Goal: Entertainment & Leisure: Consume media (video, audio)

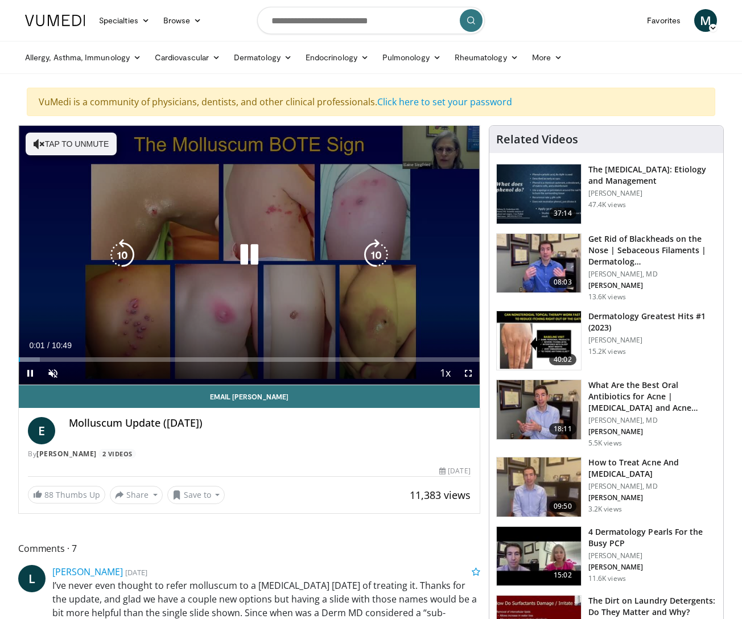
click at [249, 253] on icon "Video Player" at bounding box center [249, 255] width 32 height 32
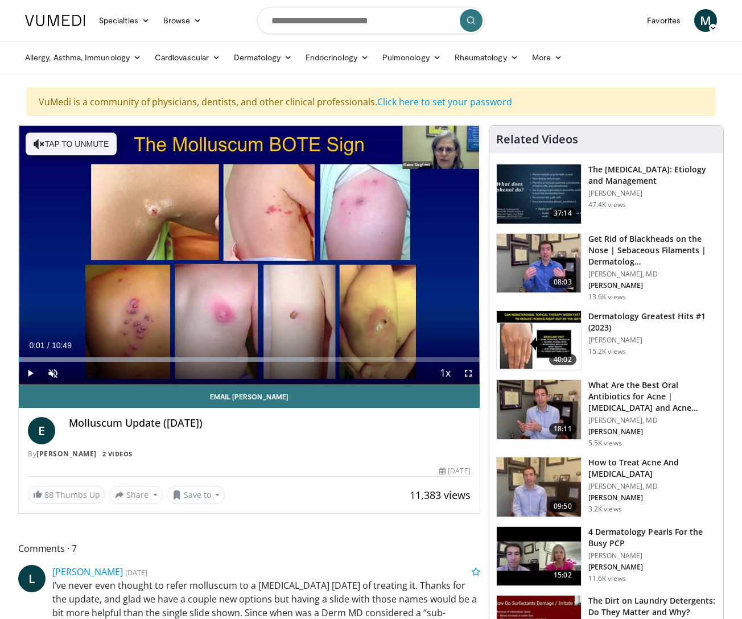
click at [32, 373] on span "Video Player" at bounding box center [30, 373] width 23 height 23
click at [55, 371] on span "Video Player" at bounding box center [53, 373] width 23 height 23
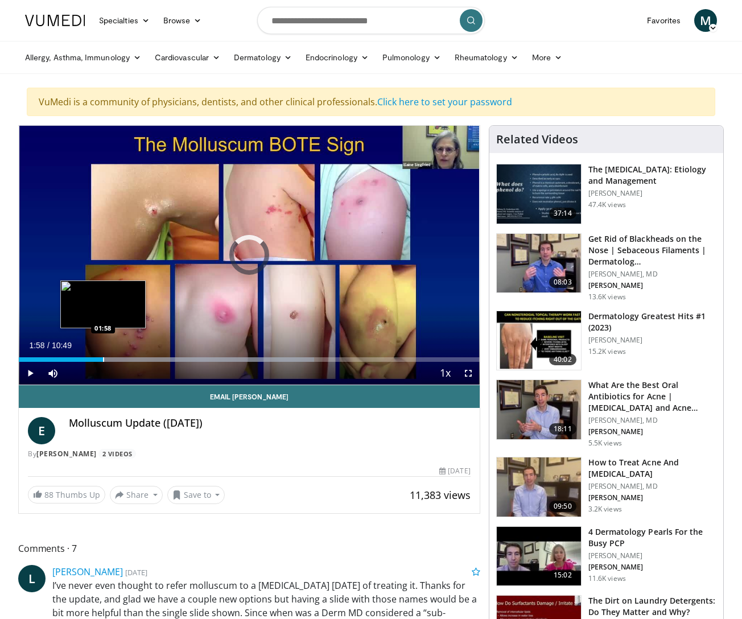
click at [103, 360] on div "Progress Bar" at bounding box center [103, 360] width 1 height 5
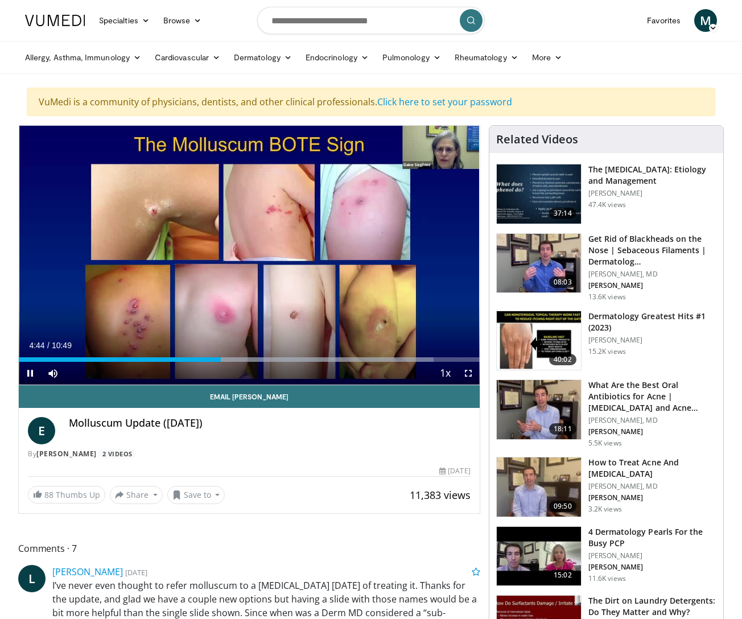
click at [30, 375] on span "Video Player" at bounding box center [30, 373] width 23 height 23
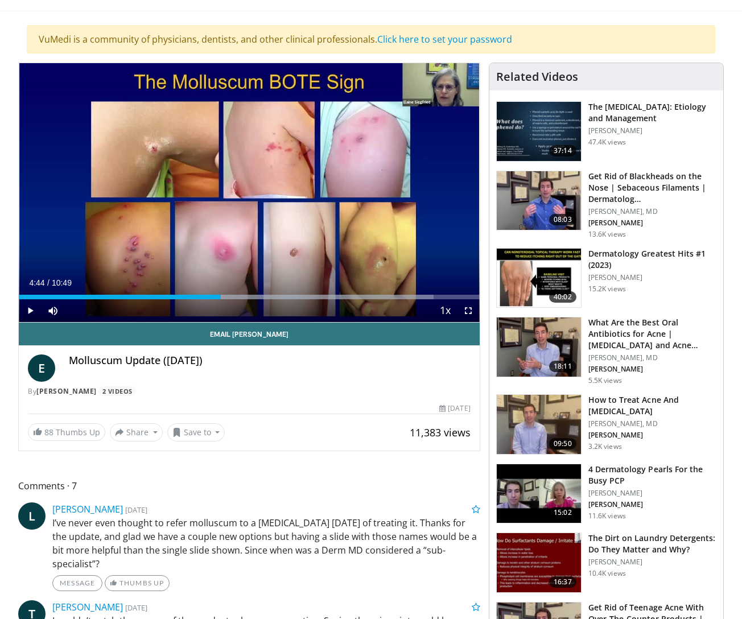
scroll to position [84, 0]
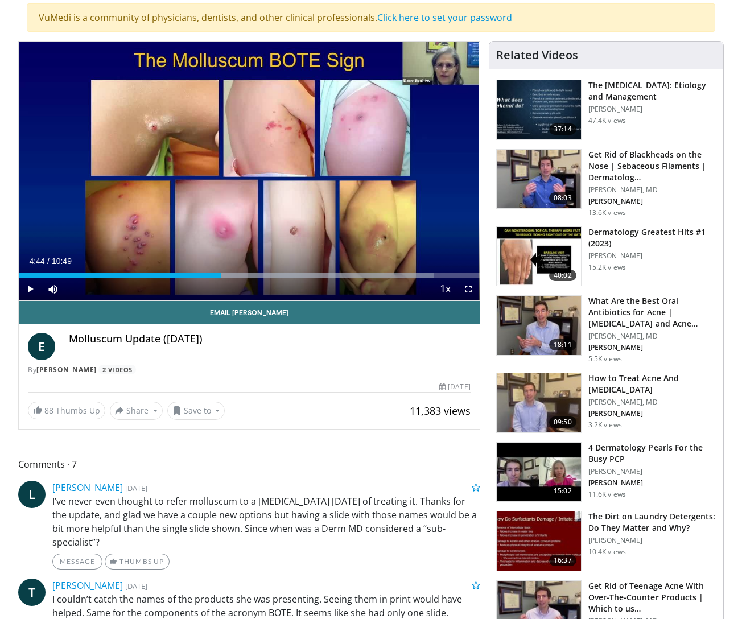
click at [31, 289] on span "Video Player" at bounding box center [30, 289] width 23 height 23
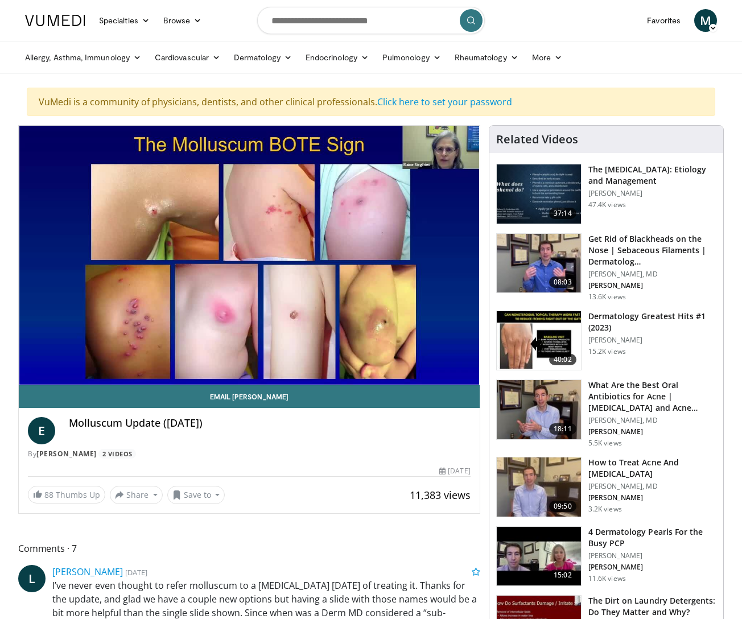
scroll to position [0, 0]
